Goal: Find specific page/section: Find specific page/section

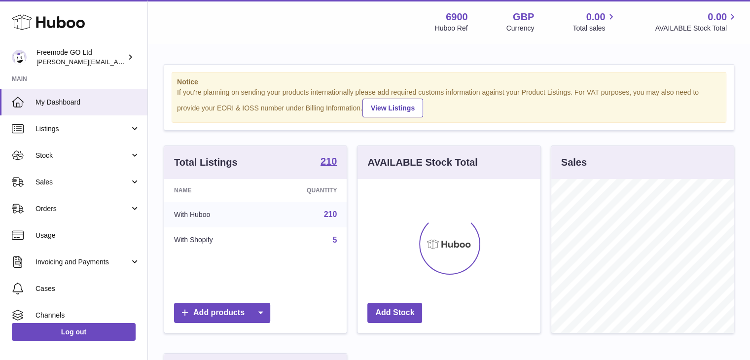
scroll to position [154, 183]
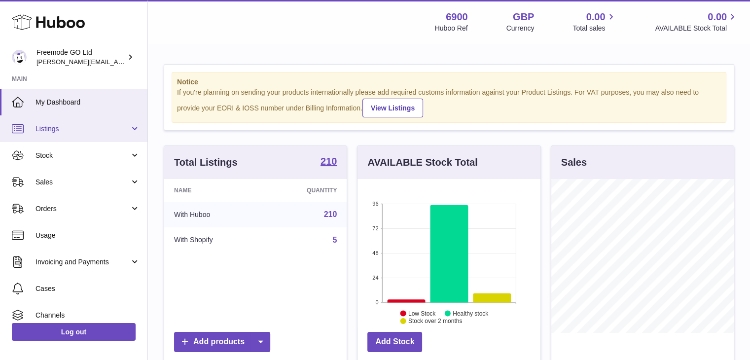
click at [80, 121] on link "Listings" at bounding box center [73, 128] width 147 height 27
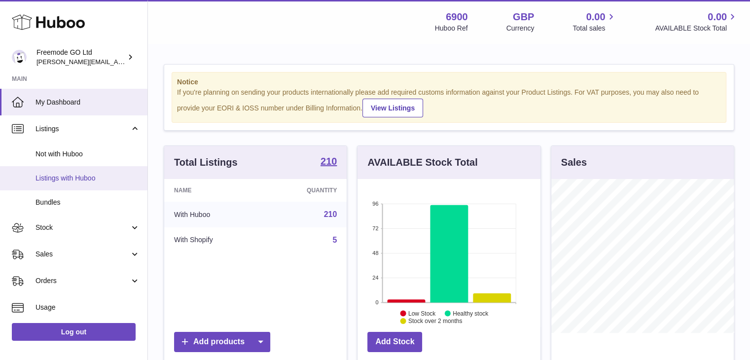
click at [63, 180] on span "Listings with Huboo" at bounding box center [87, 178] width 105 height 9
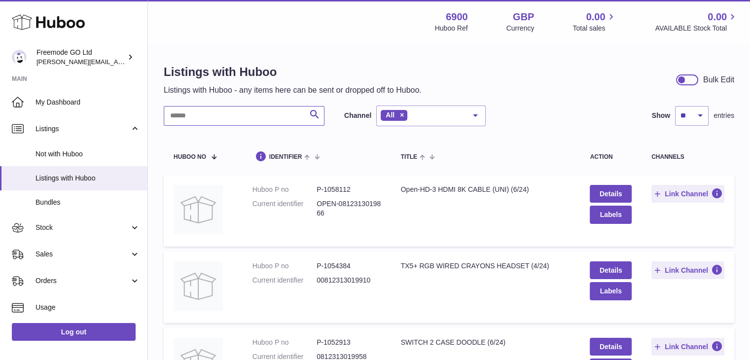
click at [240, 115] on input "text" at bounding box center [244, 116] width 161 height 20
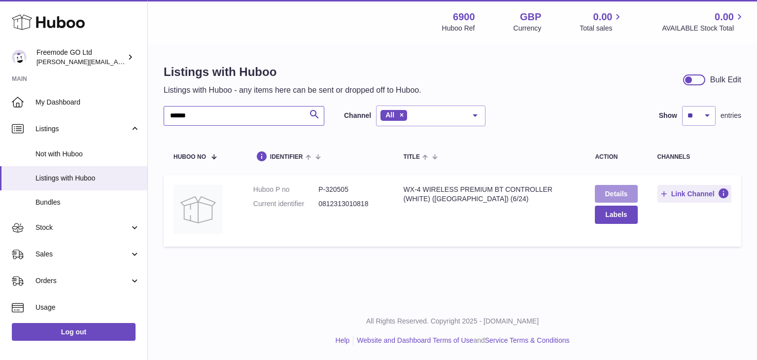
type input "******"
click at [616, 188] on link "Details" at bounding box center [616, 194] width 42 height 18
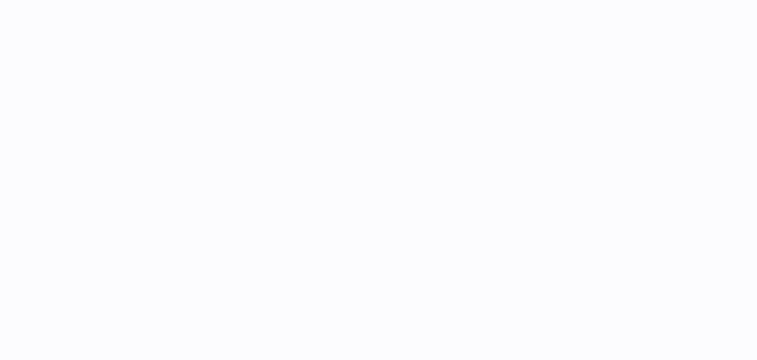
select select "**"
select select "****"
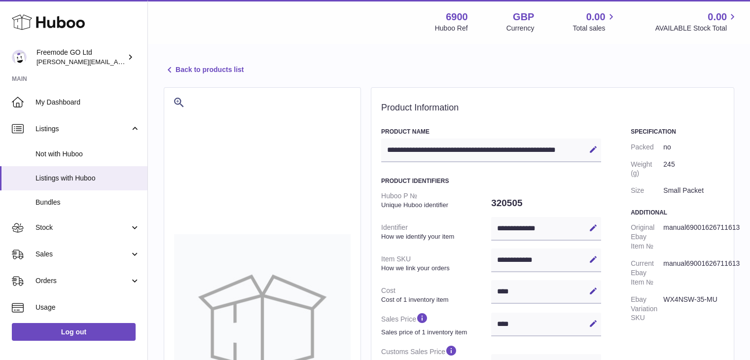
click at [59, 23] on icon at bounding box center [48, 22] width 73 height 20
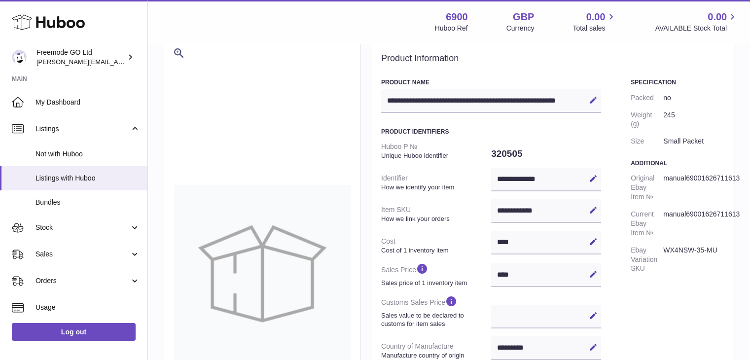
scroll to position [58, 0]
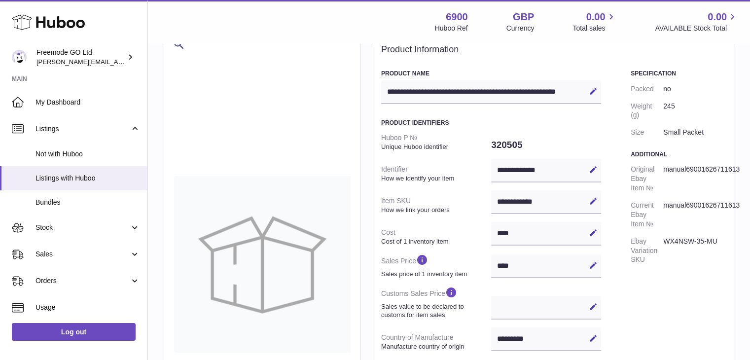
click at [70, 28] on icon at bounding box center [48, 22] width 73 height 20
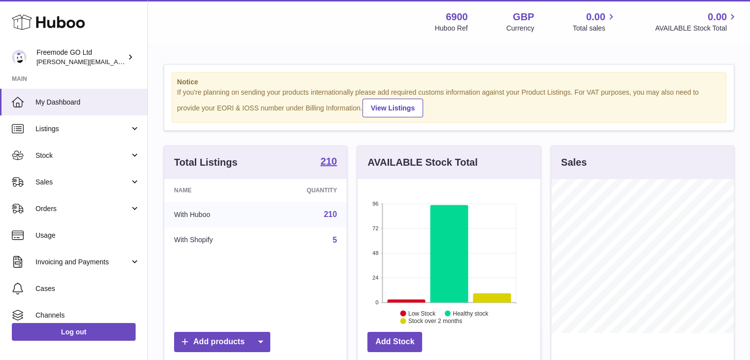
scroll to position [154, 183]
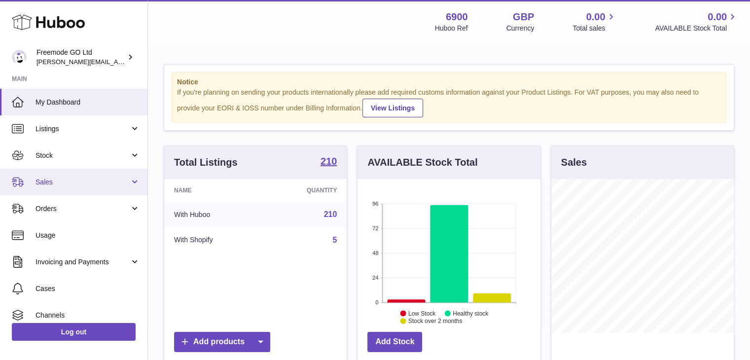
click at [93, 188] on link "Sales" at bounding box center [73, 182] width 147 height 27
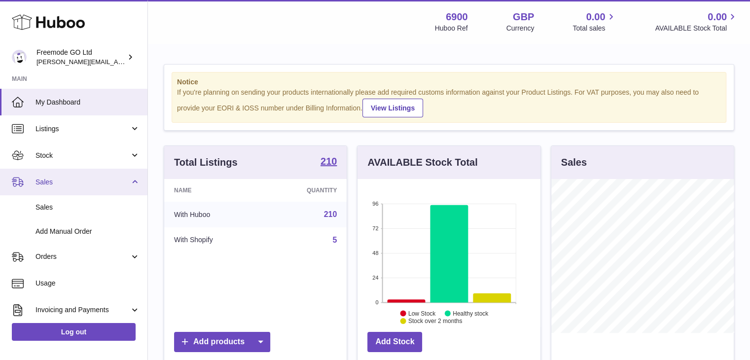
click at [96, 188] on link "Sales" at bounding box center [73, 182] width 147 height 27
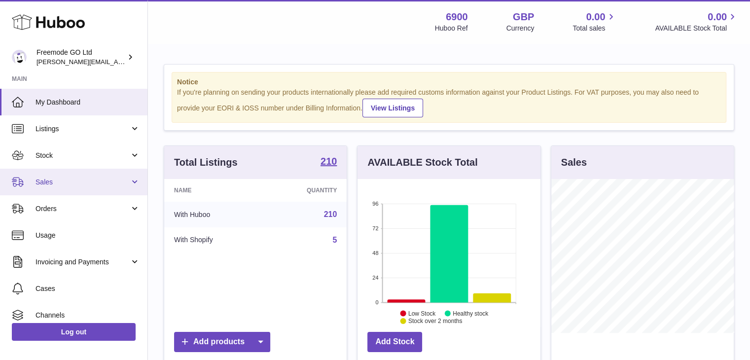
click at [106, 177] on span "Sales" at bounding box center [82, 181] width 94 height 9
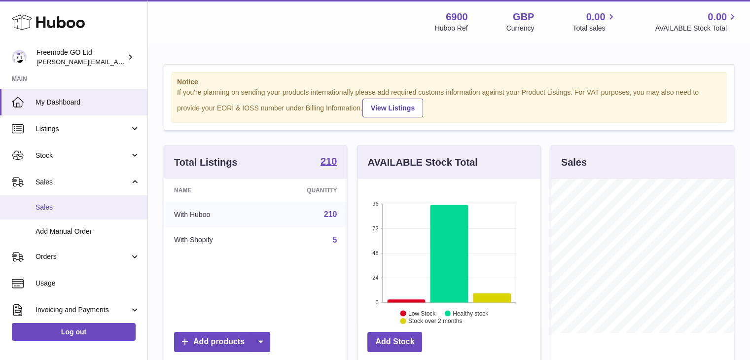
click at [75, 206] on span "Sales" at bounding box center [87, 207] width 105 height 9
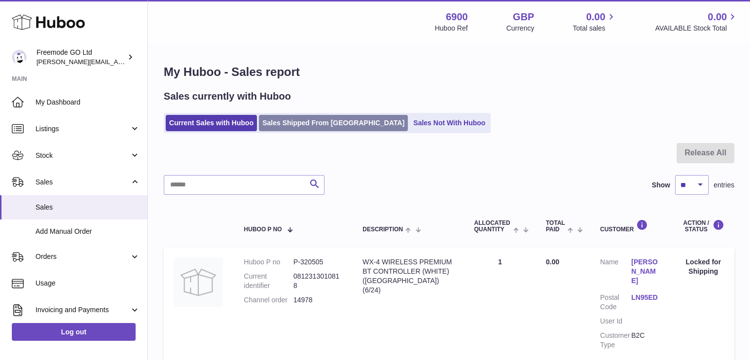
click at [299, 125] on link "Sales Shipped From [GEOGRAPHIC_DATA]" at bounding box center [333, 123] width 149 height 16
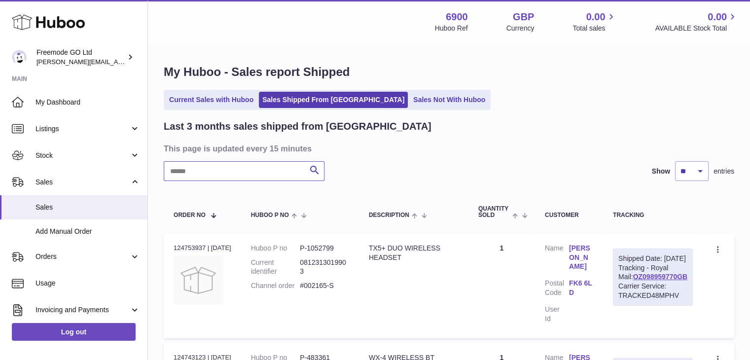
click at [212, 174] on input "text" at bounding box center [244, 171] width 161 height 20
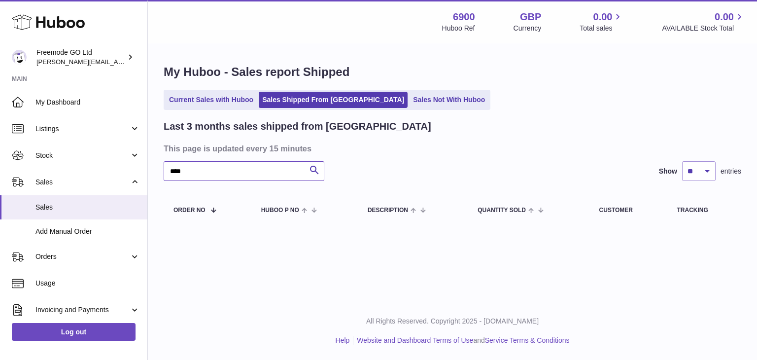
type input "****"
click at [229, 99] on link "Current Sales with Huboo" at bounding box center [211, 100] width 91 height 16
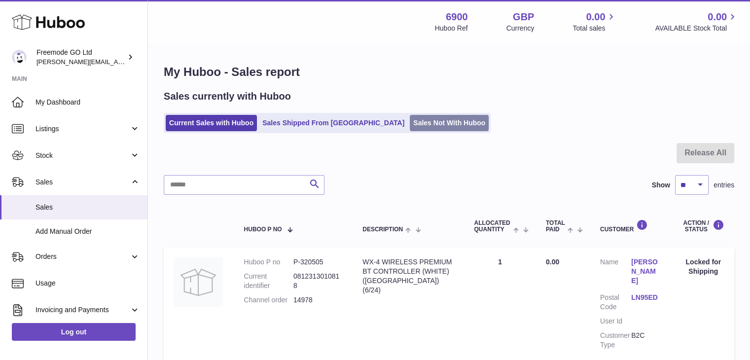
click at [418, 121] on link "Sales Not With Huboo" at bounding box center [449, 123] width 79 height 16
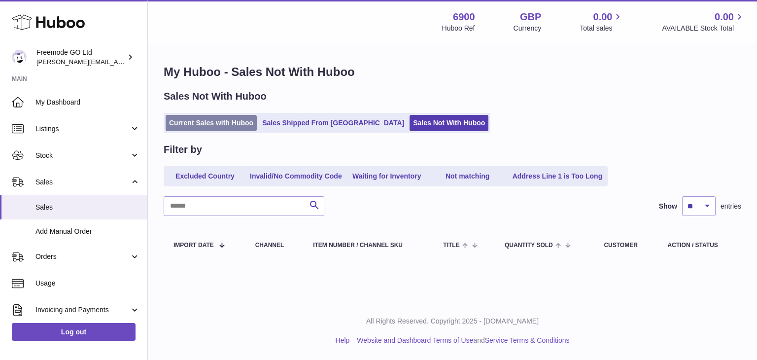
click at [221, 117] on link "Current Sales with Huboo" at bounding box center [211, 123] width 91 height 16
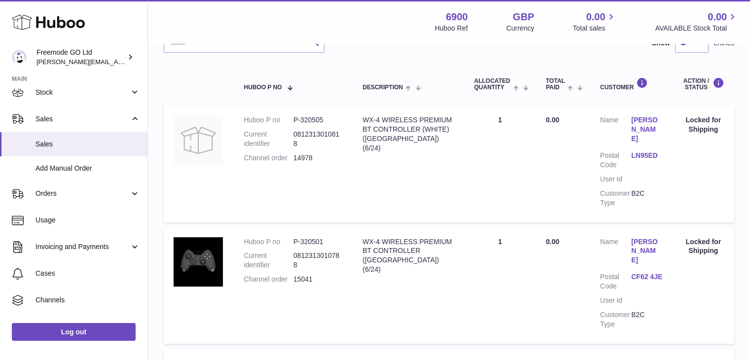
scroll to position [94, 0]
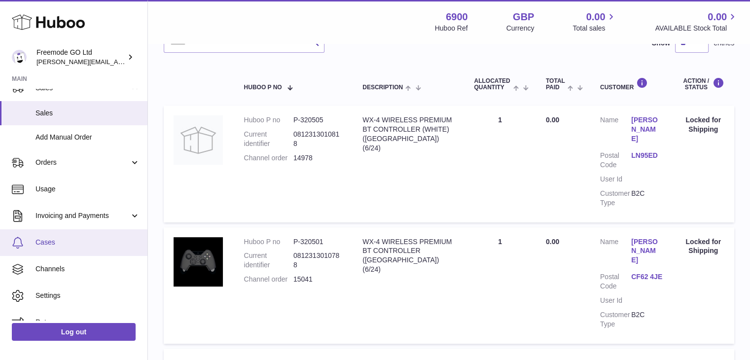
click at [83, 241] on span "Cases" at bounding box center [87, 242] width 105 height 9
